Goal: Transaction & Acquisition: Purchase product/service

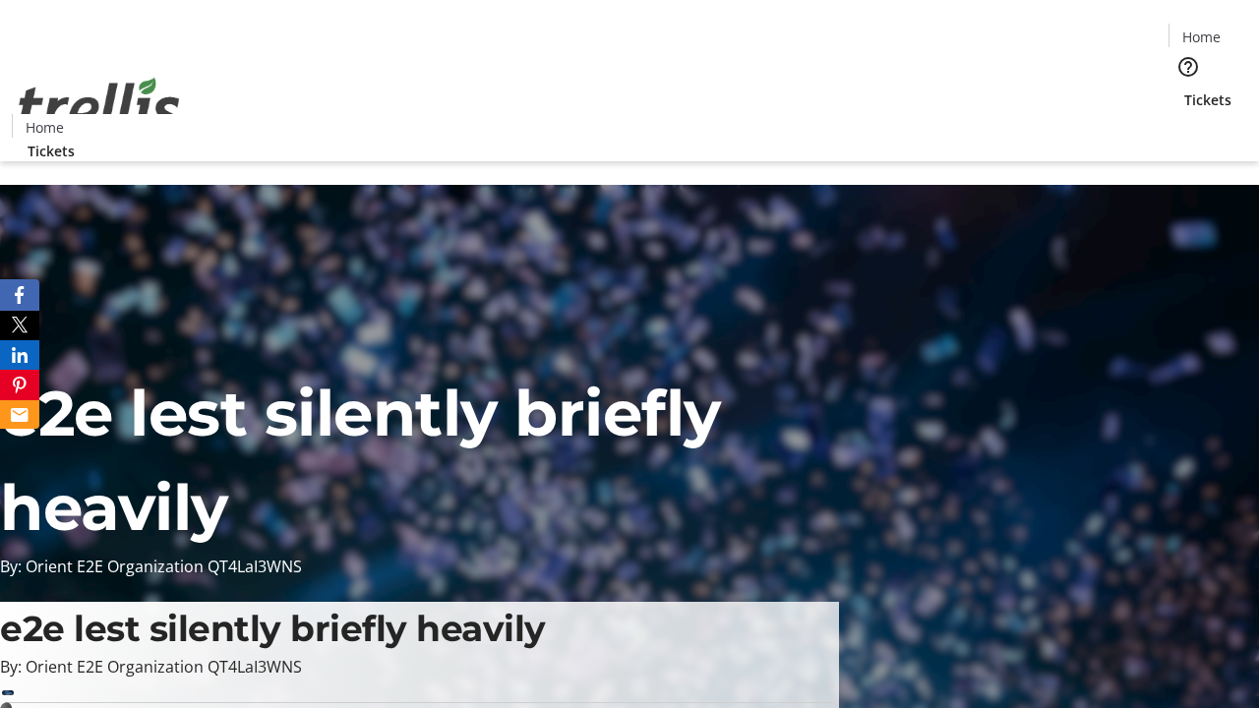
click at [1184, 89] on span "Tickets" at bounding box center [1207, 99] width 47 height 21
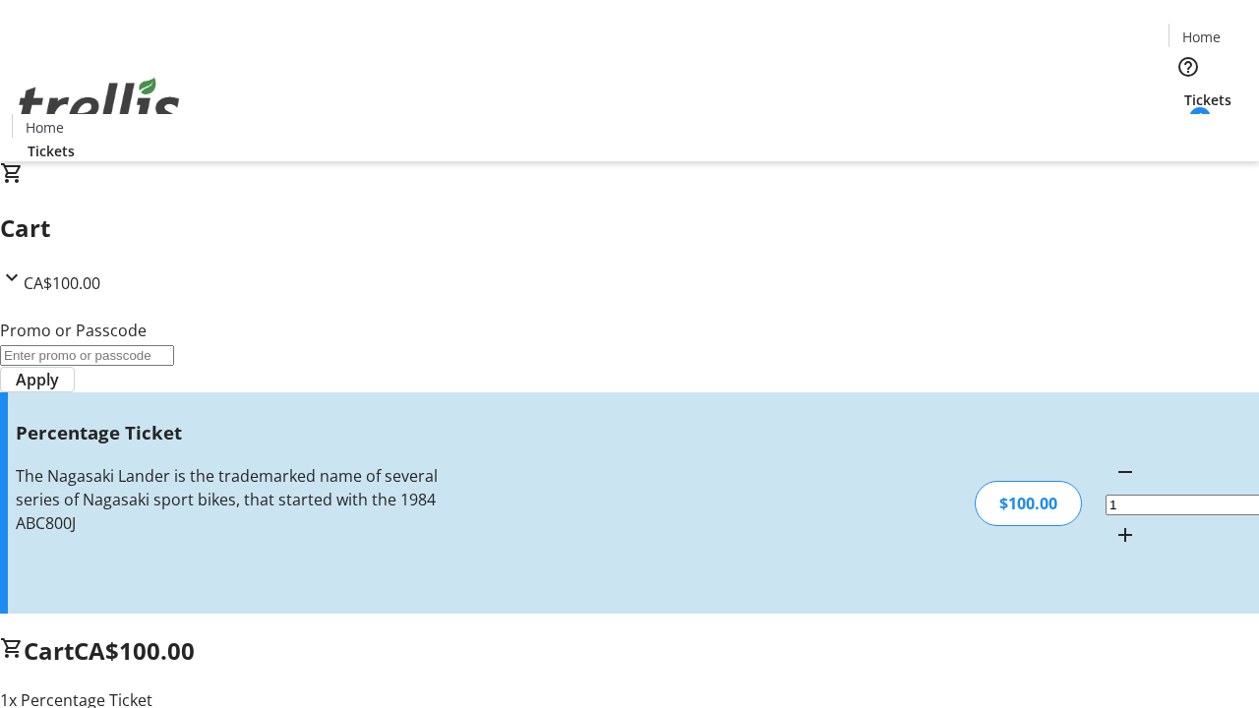
type input "FOO"
